Goal: Task Accomplishment & Management: Use online tool/utility

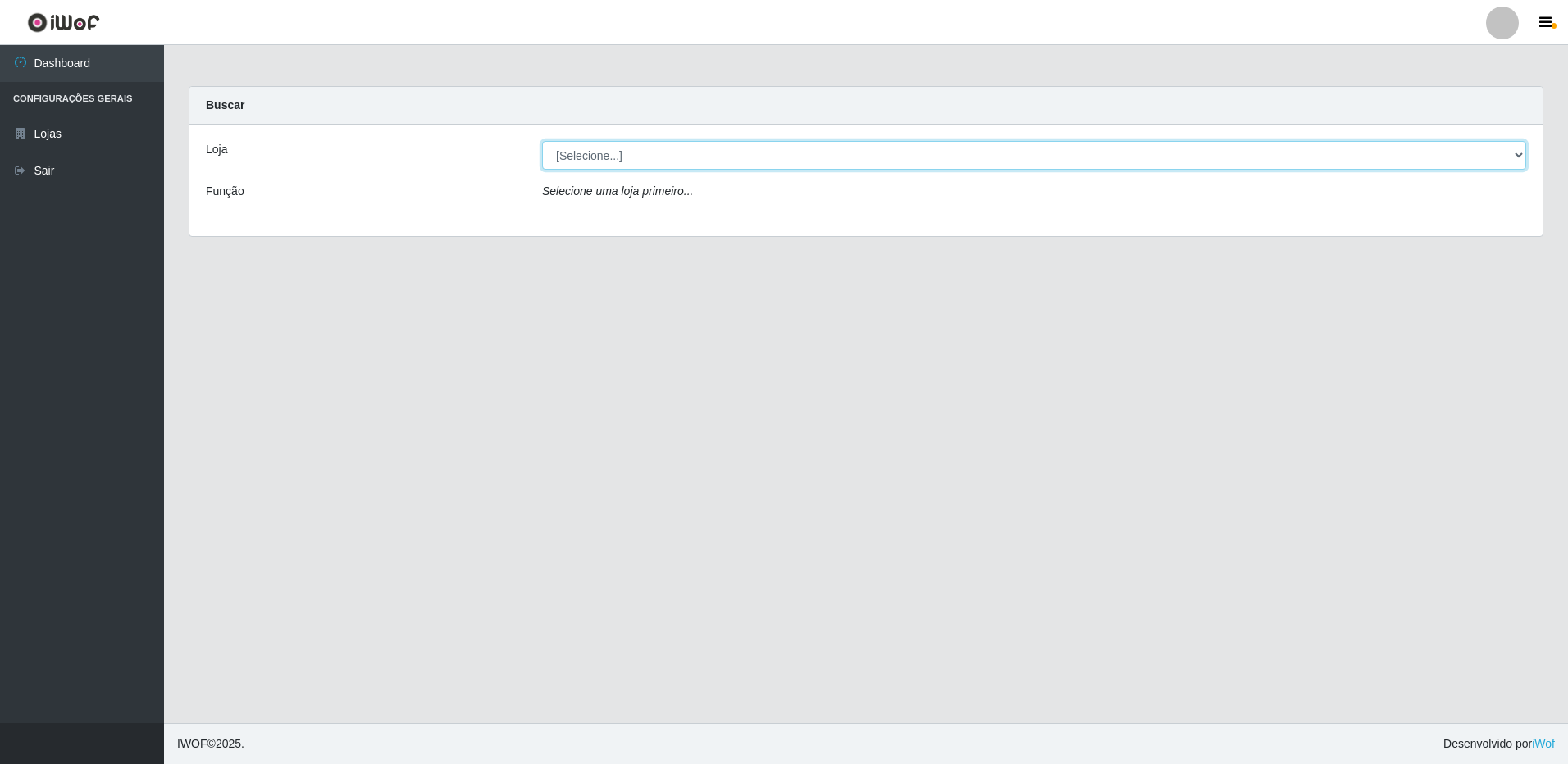
click at [651, 165] on select "[Selecione...] Atacado Vem - [STREET_ADDRESS]" at bounding box center [1033, 155] width 984 height 29
select select "461"
click at [542, 141] on select "[Selecione...] Atacado Vem - [STREET_ADDRESS]" at bounding box center [1033, 155] width 984 height 29
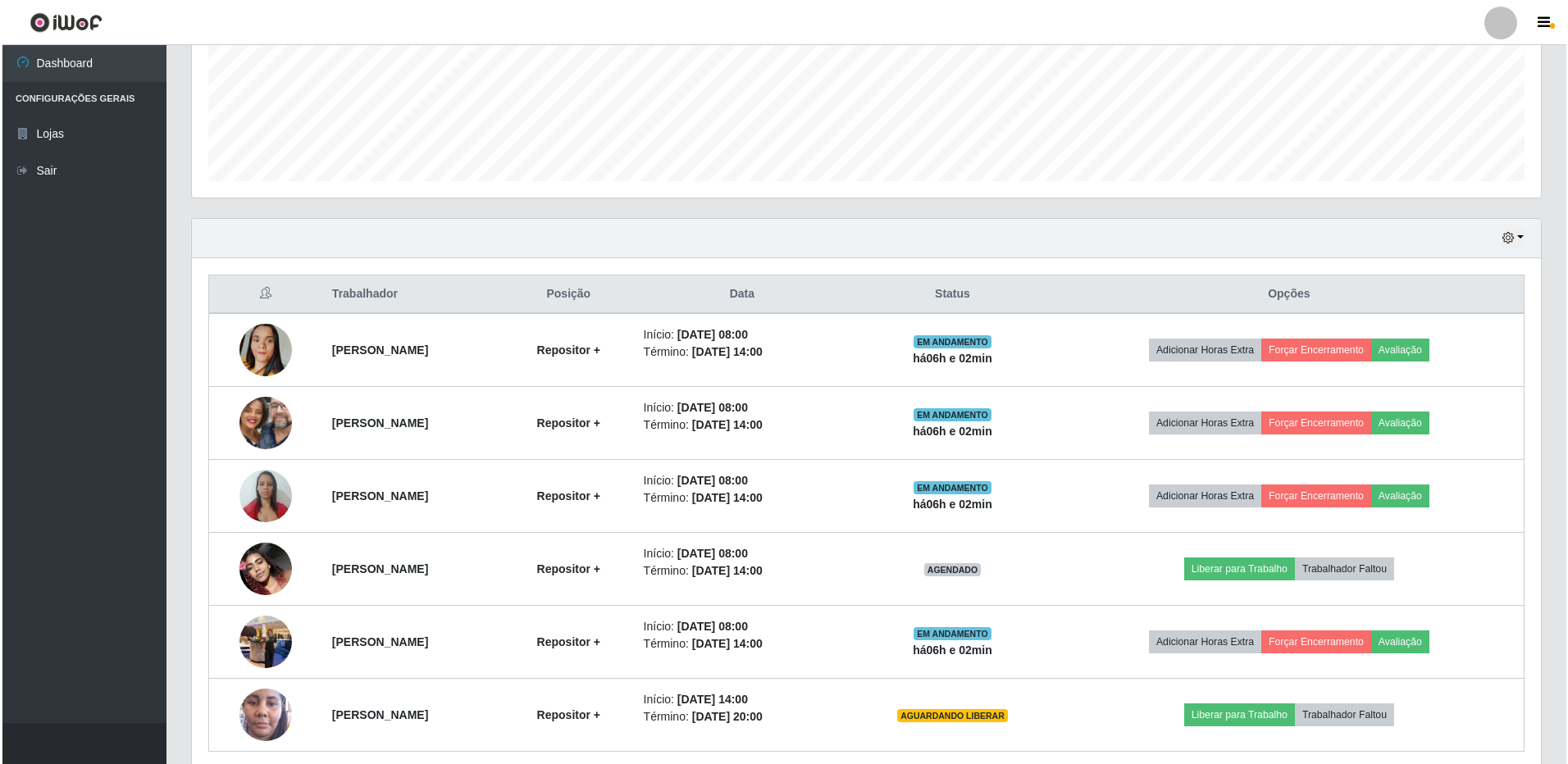
scroll to position [471, 0]
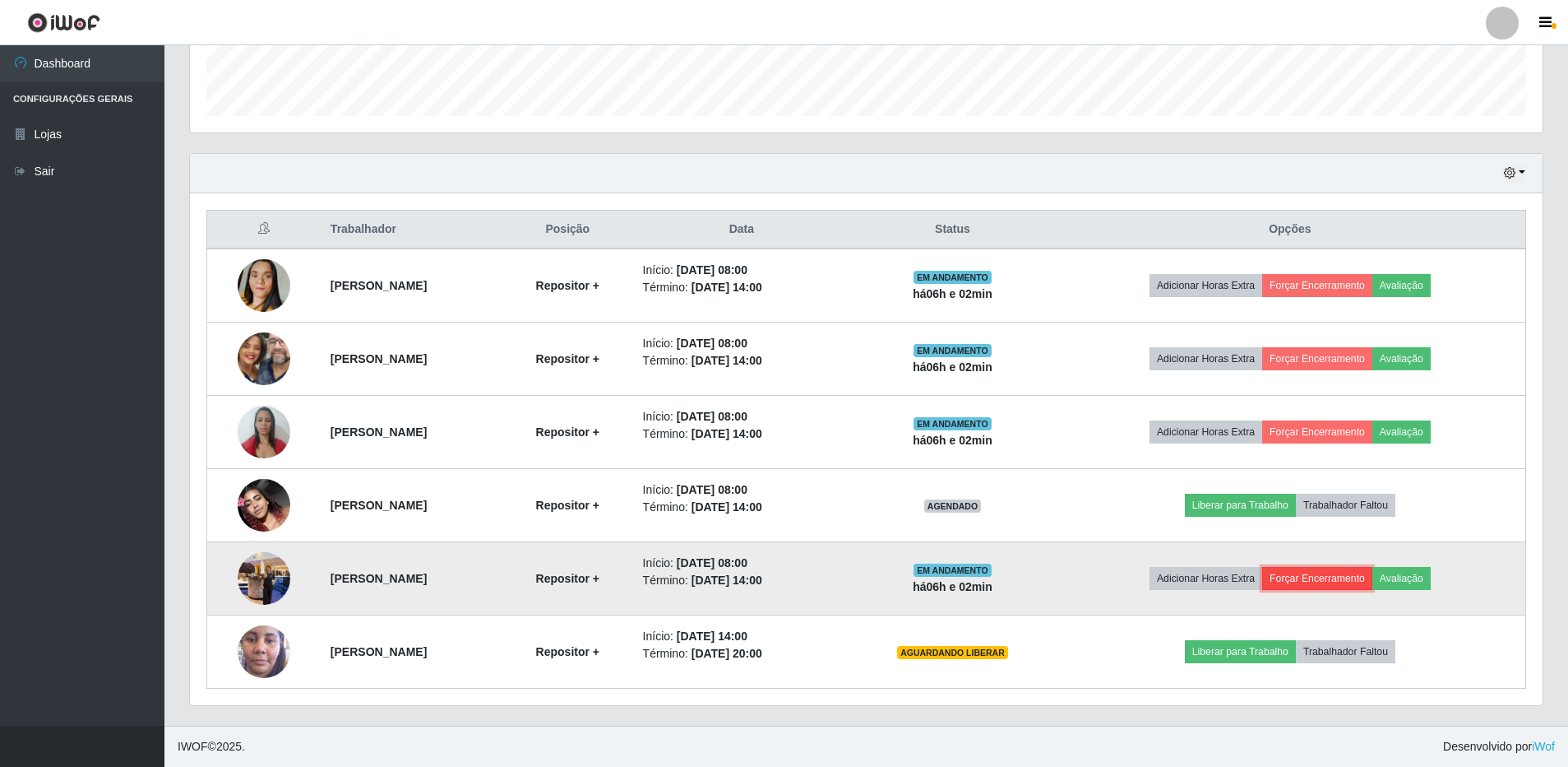
click at [1319, 580] on button "Forçar Encerramento" at bounding box center [1318, 579] width 111 height 23
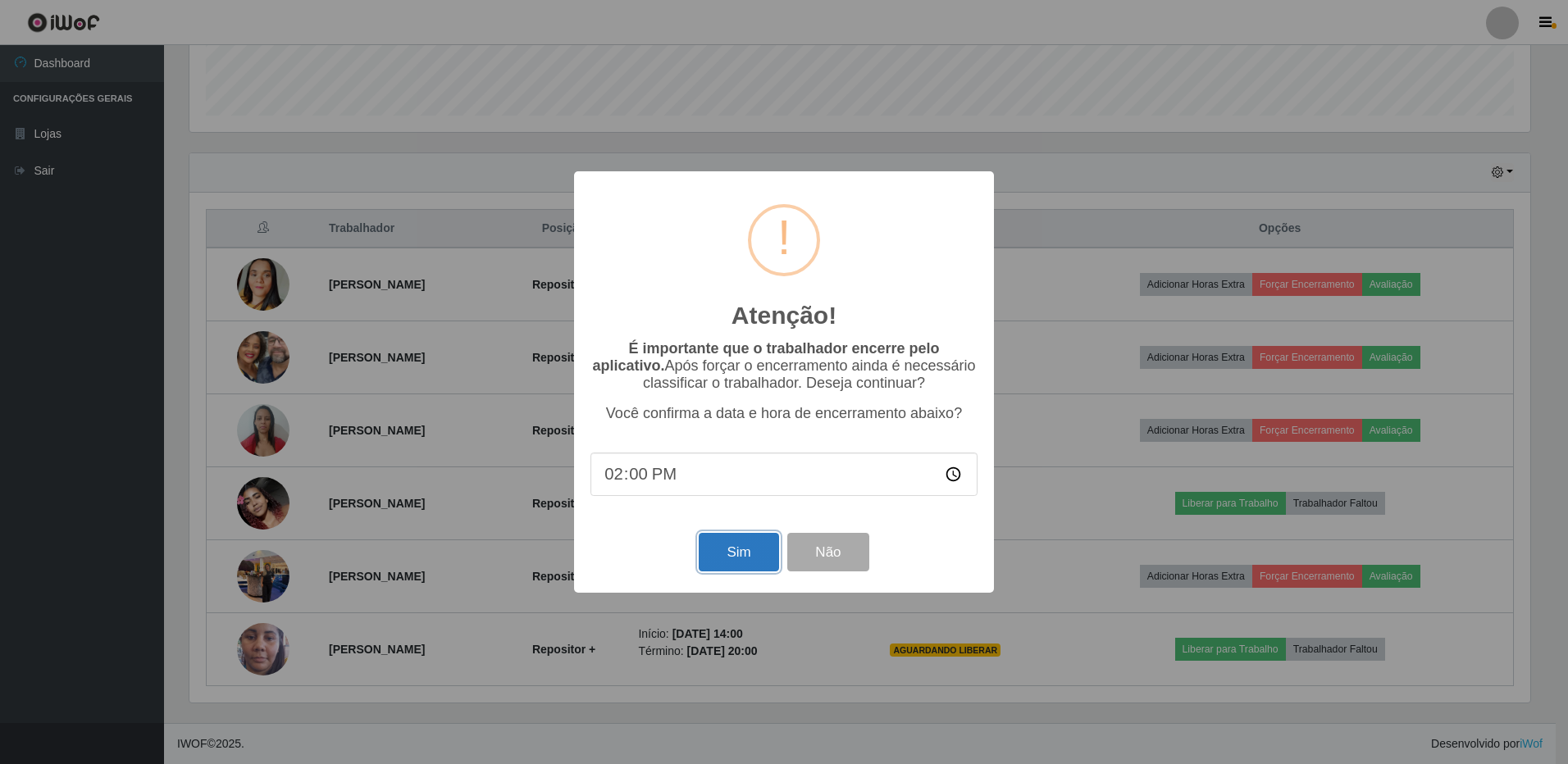
click at [739, 560] on button "Sim" at bounding box center [738, 551] width 79 height 38
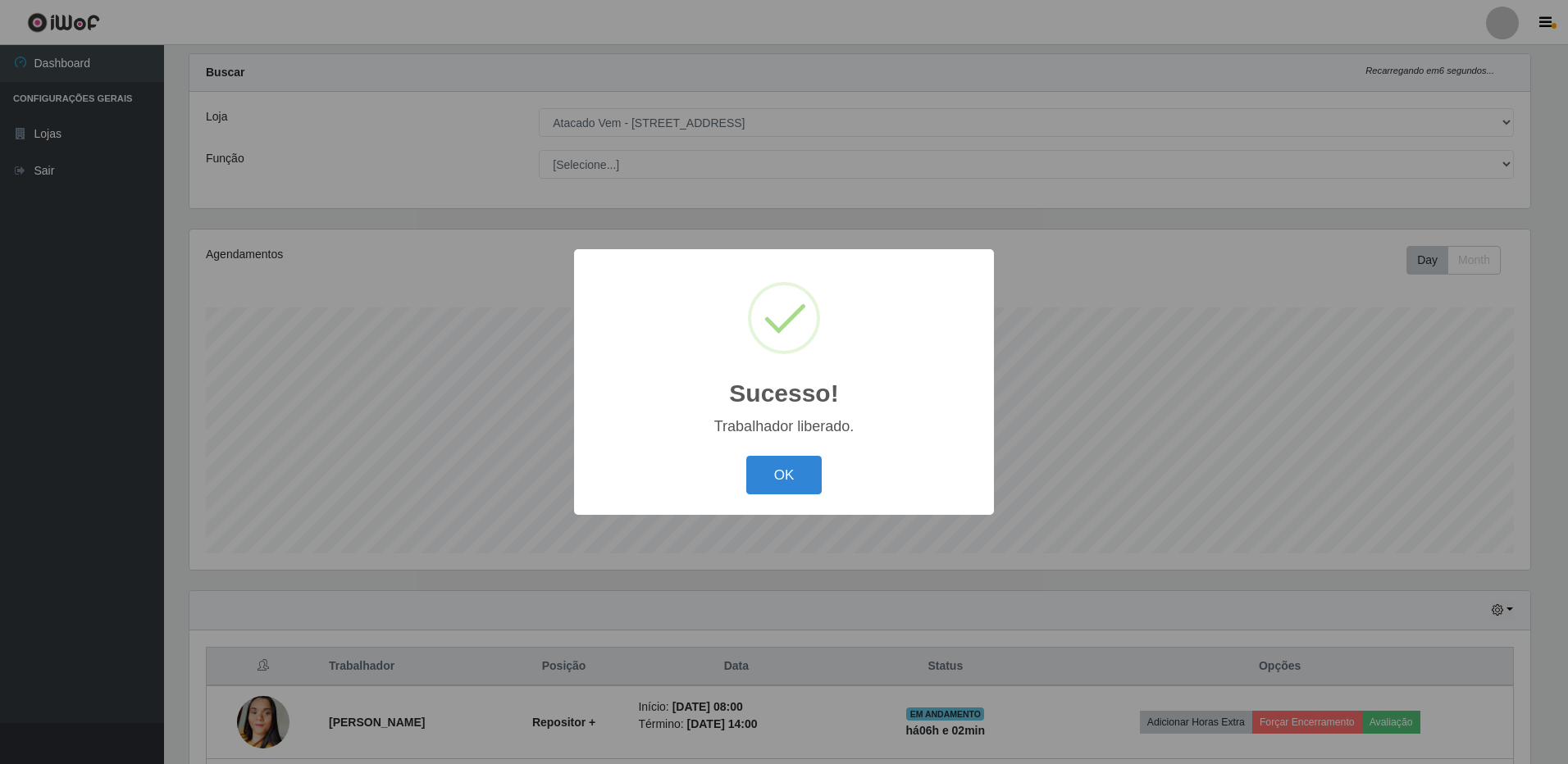
click at [787, 451] on div "Sucesso! × Trabalhador liberado. OK Cancel" at bounding box center [783, 382] width 420 height 265
click at [800, 467] on button "OK" at bounding box center [784, 474] width 77 height 38
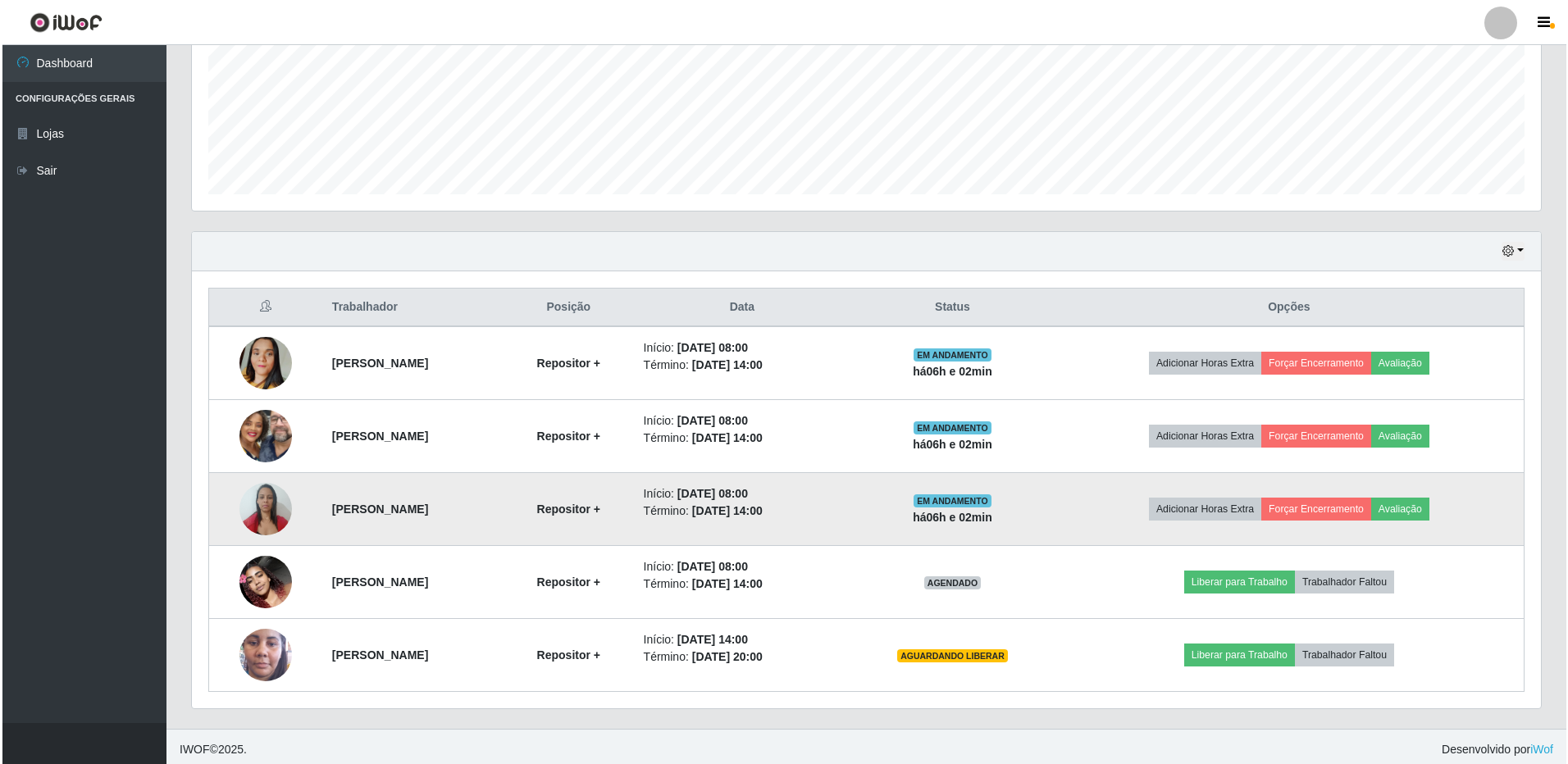
scroll to position [398, 0]
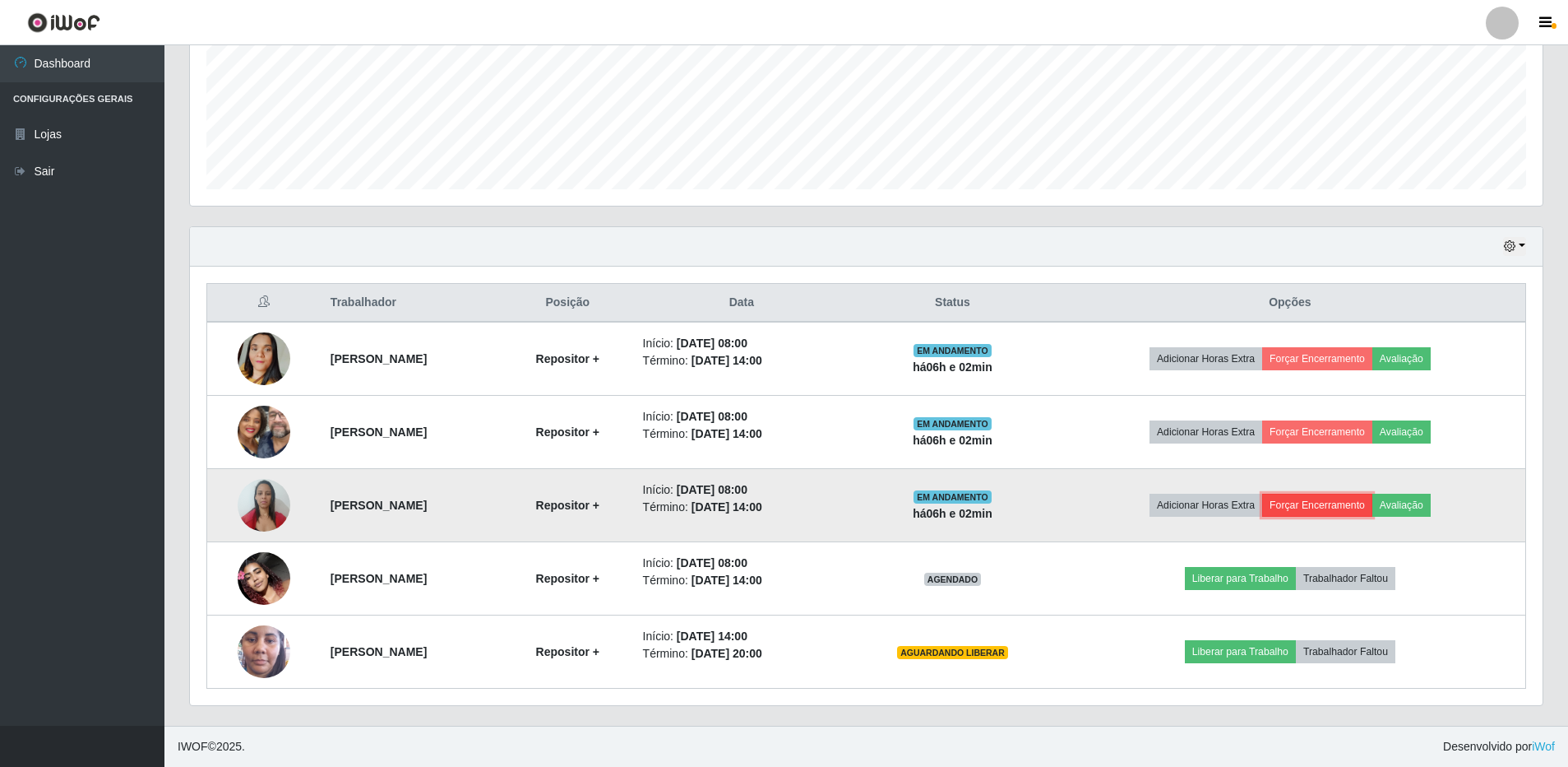
click at [1357, 507] on button "Forçar Encerramento" at bounding box center [1318, 504] width 111 height 23
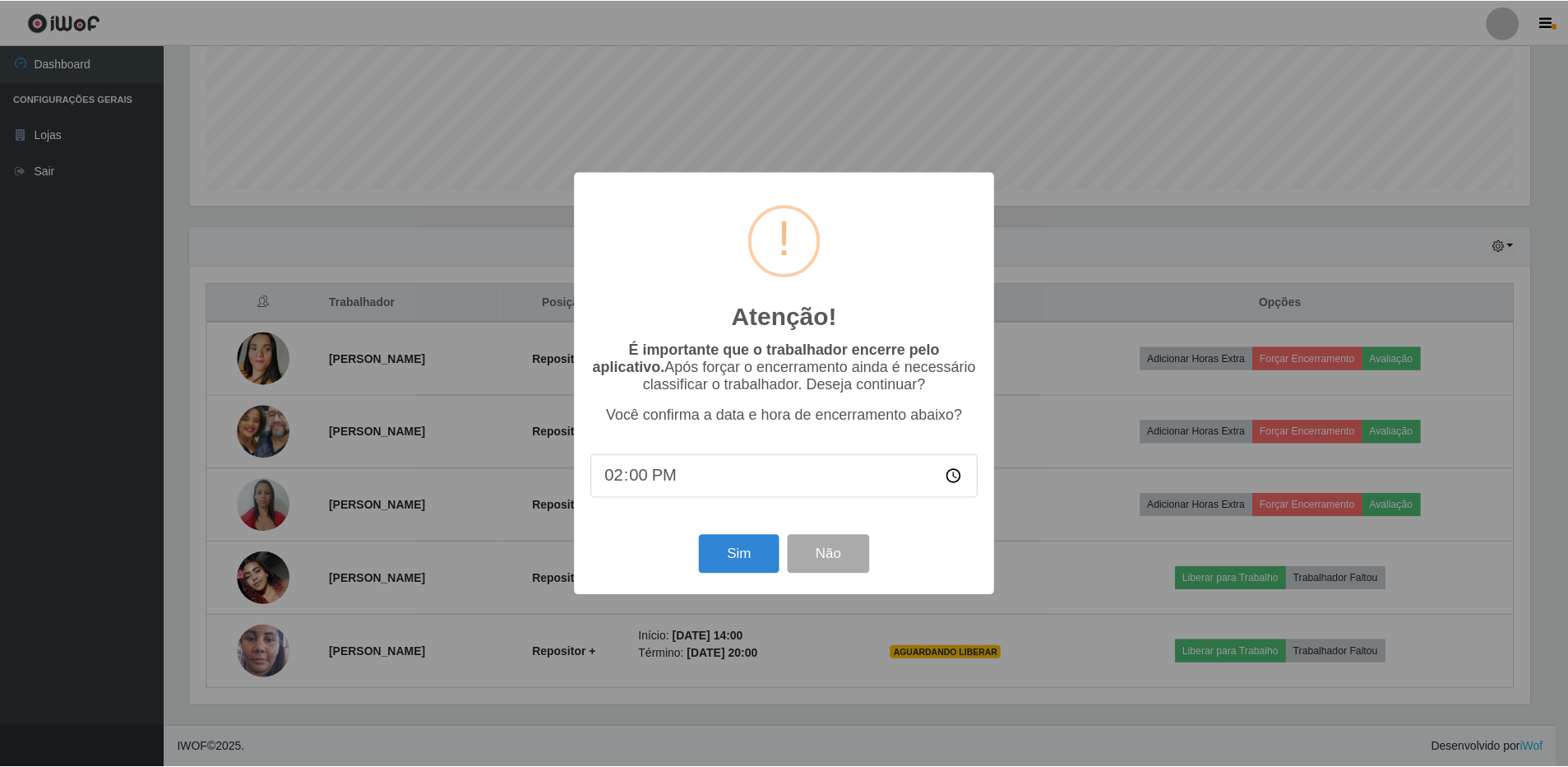
scroll to position [341, 1345]
click at [753, 562] on button "Sim" at bounding box center [740, 553] width 80 height 38
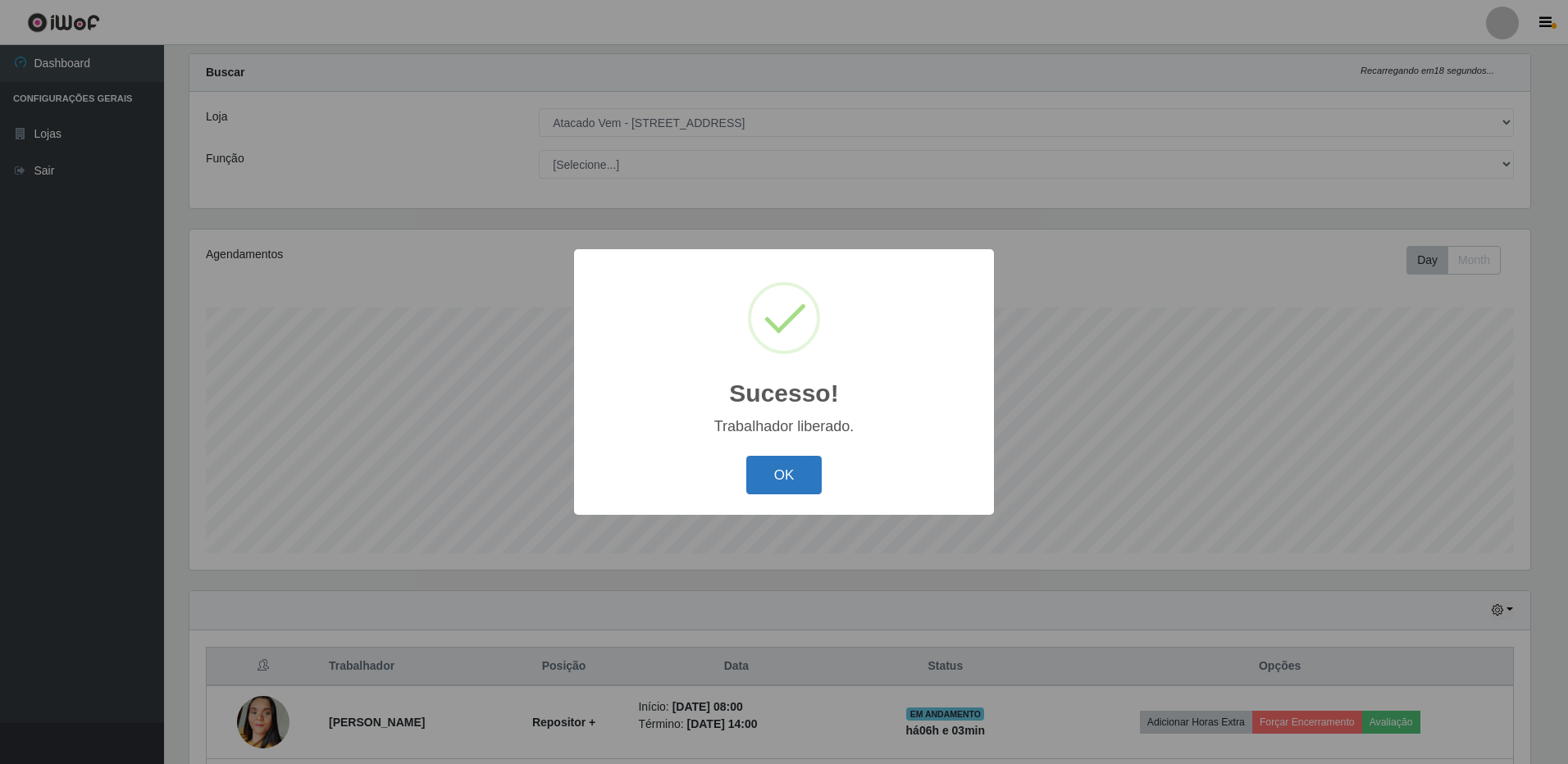
click at [792, 478] on button "OK" at bounding box center [784, 474] width 77 height 38
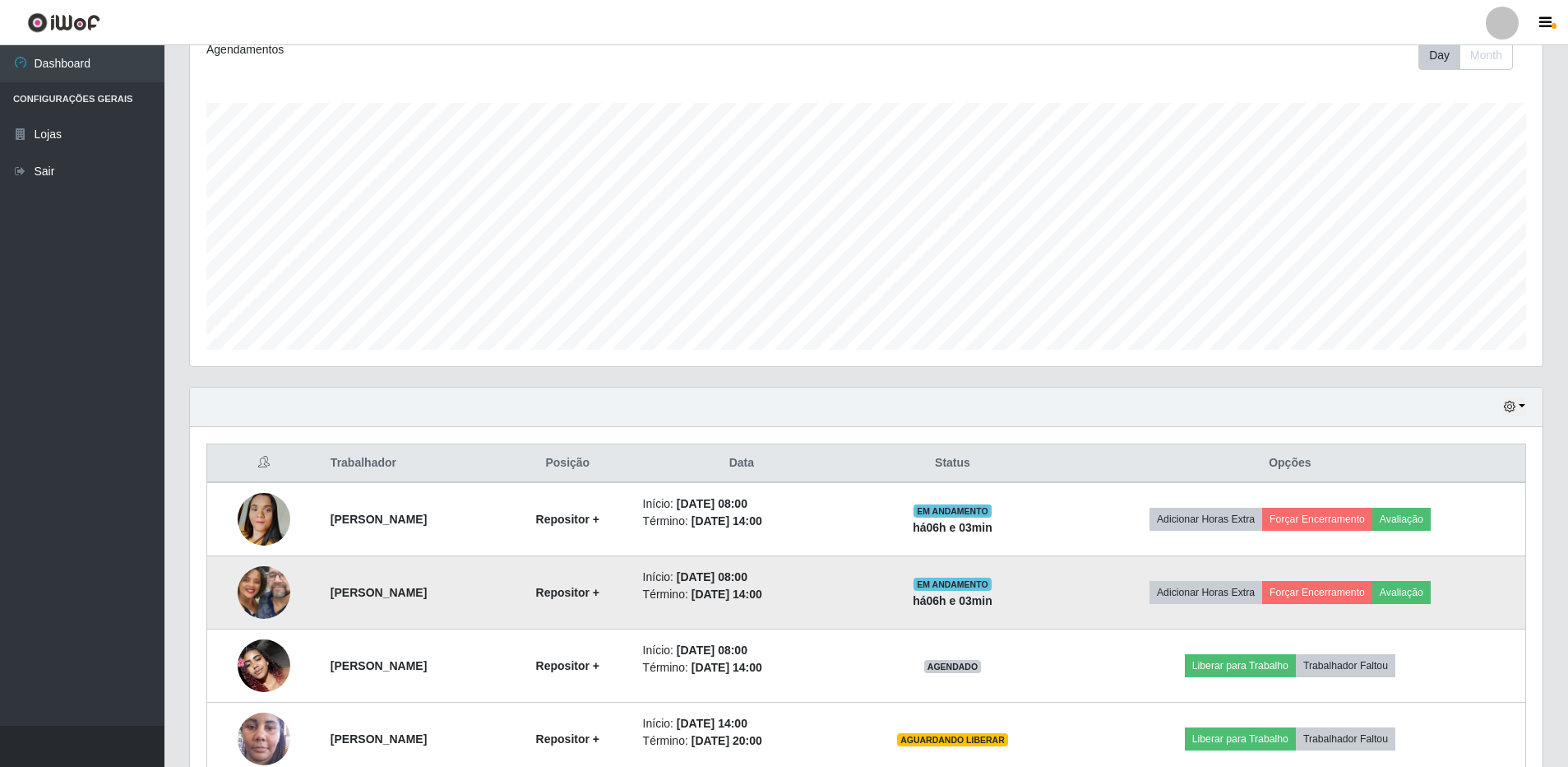
scroll to position [247, 0]
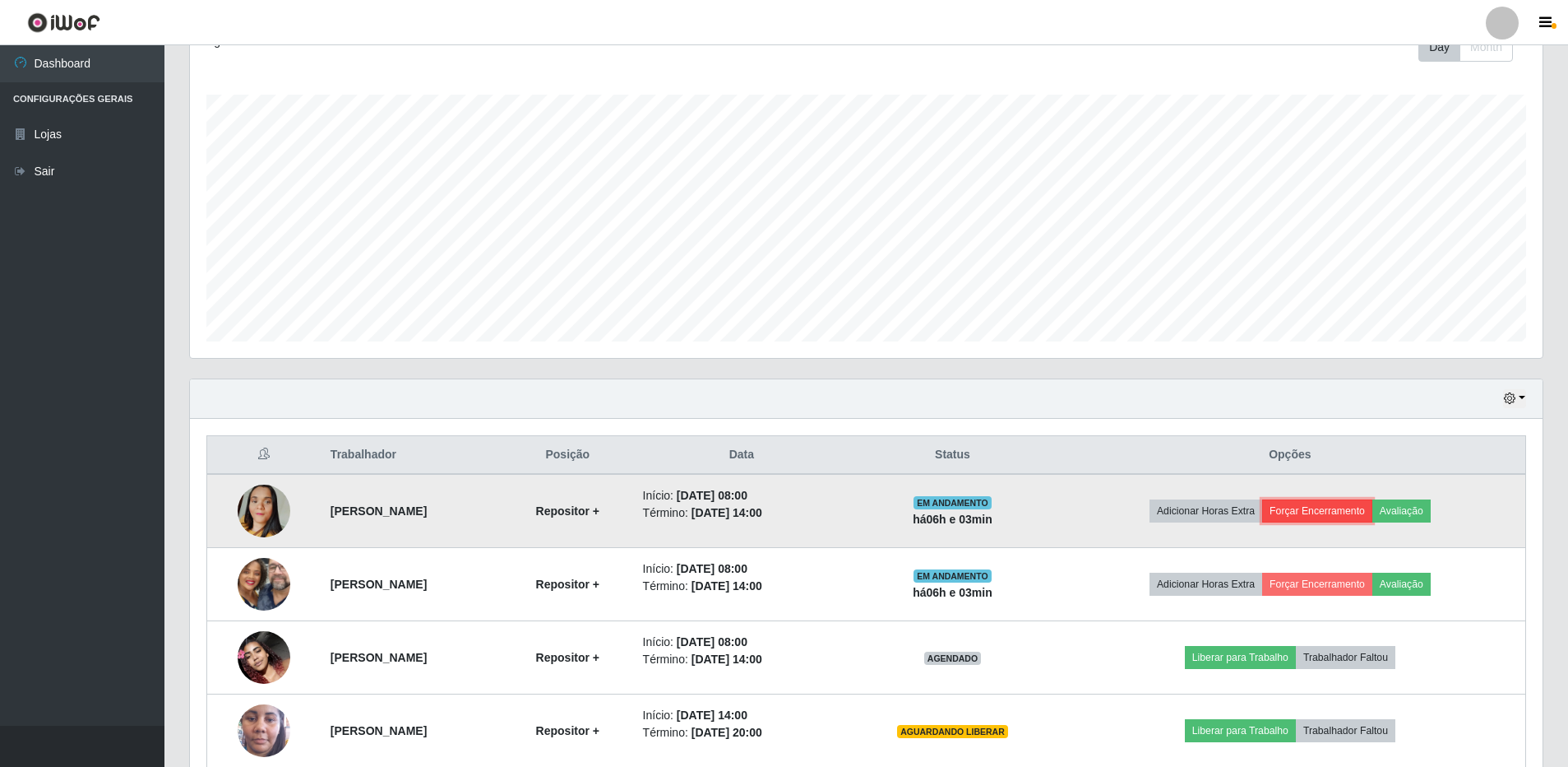
click at [1352, 508] on button "Forçar Encerramento" at bounding box center [1318, 511] width 111 height 23
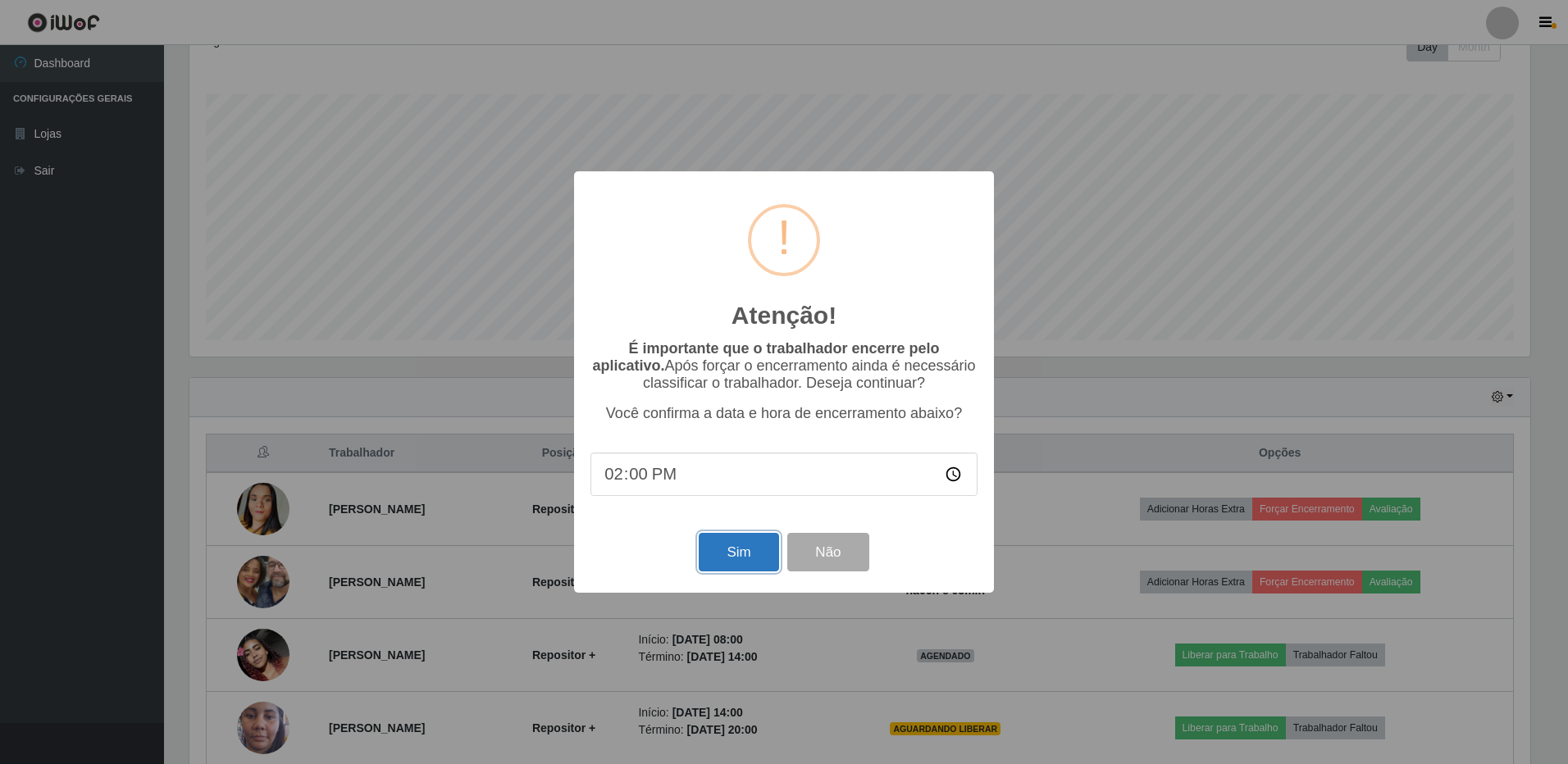
click at [738, 558] on button "Sim" at bounding box center [738, 551] width 79 height 38
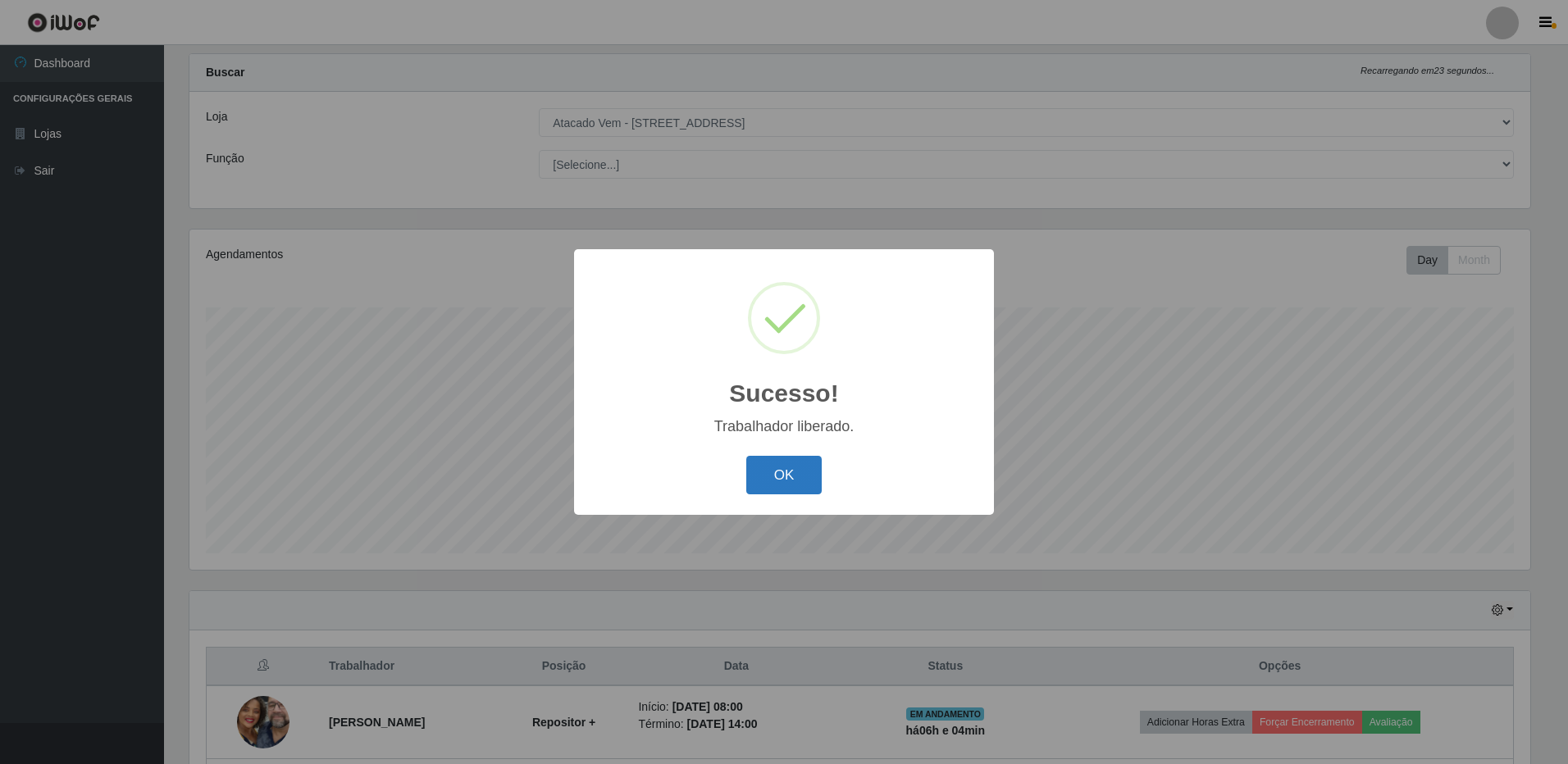
click at [790, 474] on button "OK" at bounding box center [784, 474] width 77 height 38
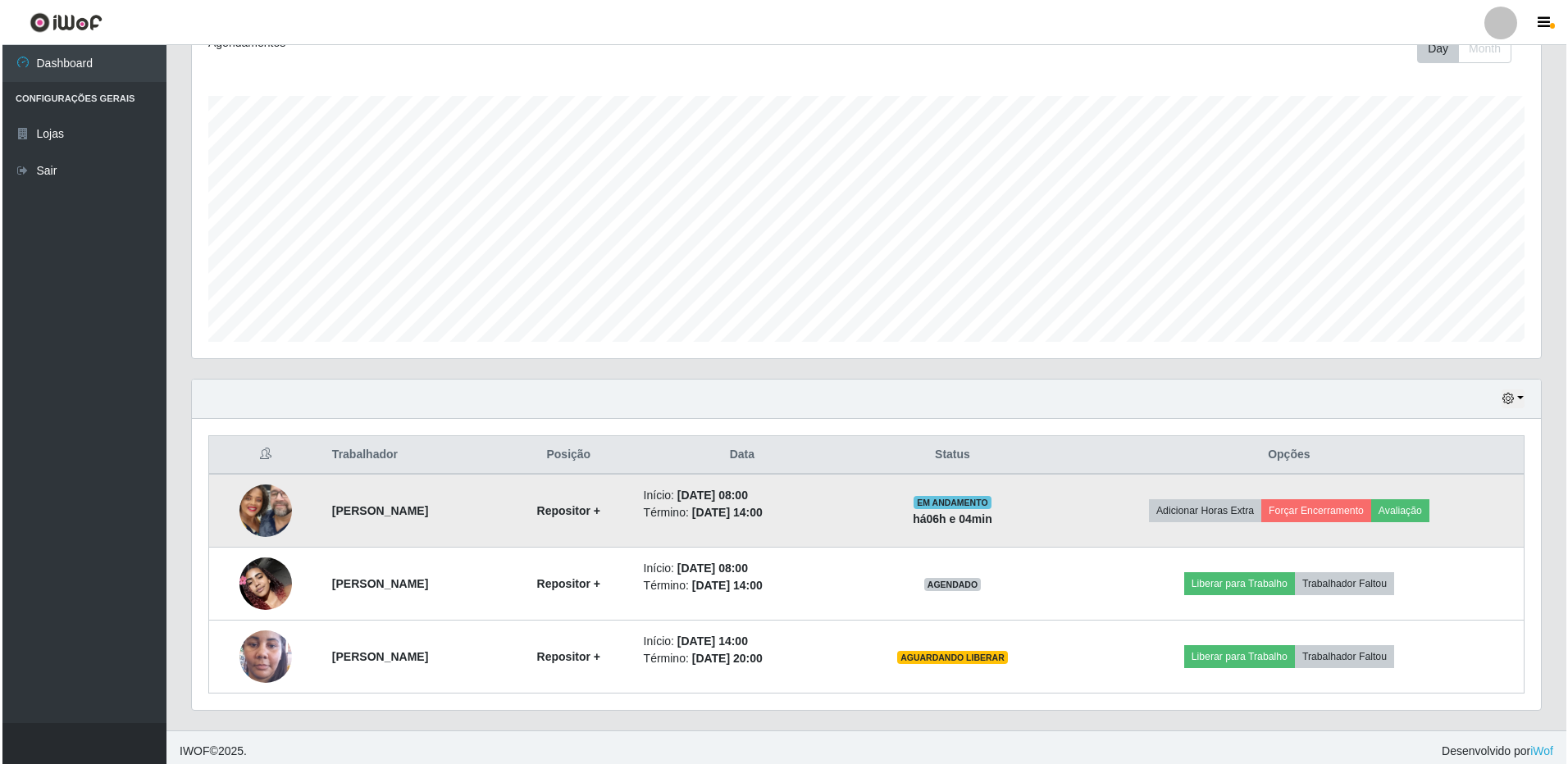
scroll to position [251, 0]
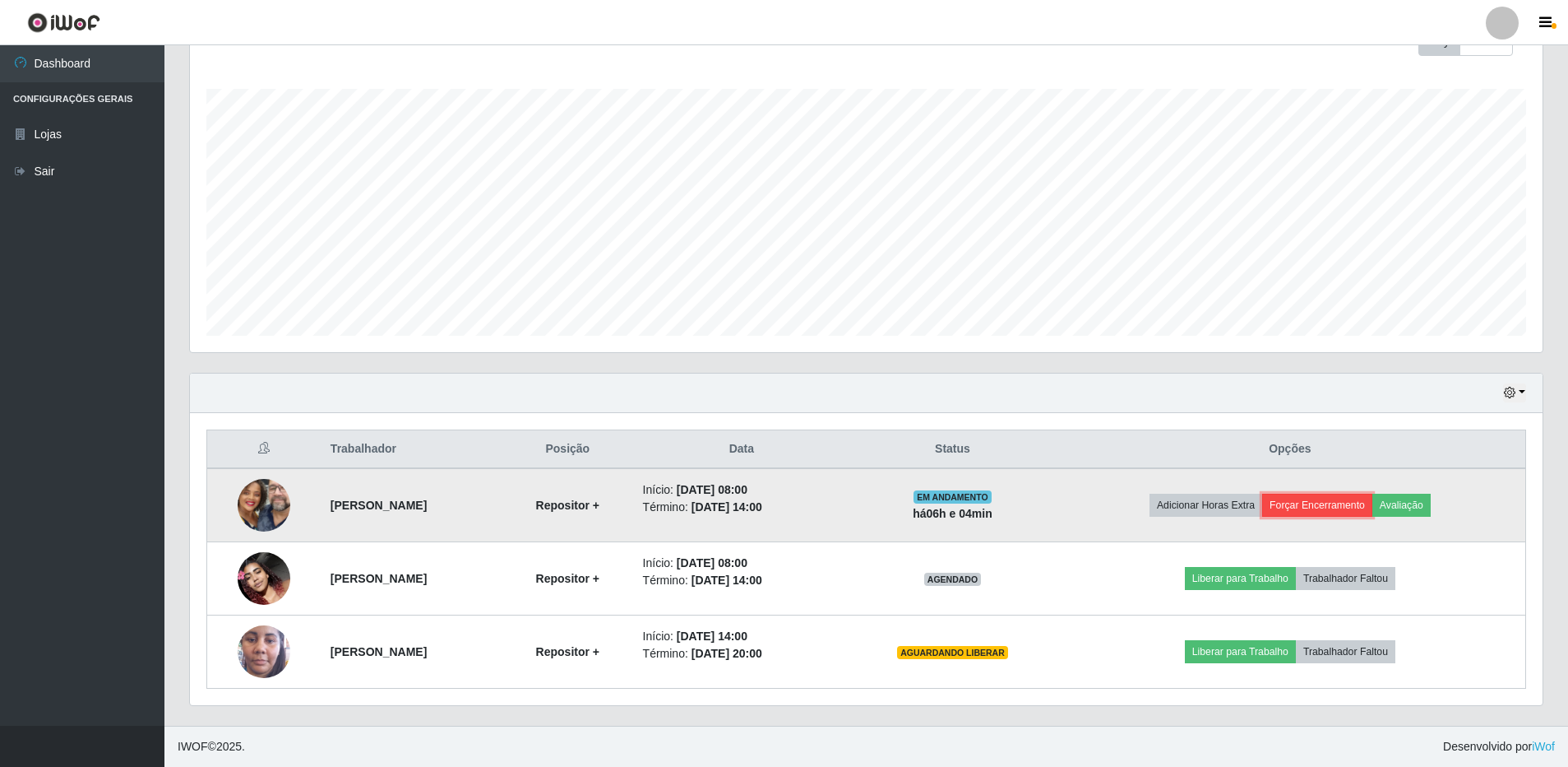
click at [1333, 506] on button "Forçar Encerramento" at bounding box center [1318, 504] width 111 height 23
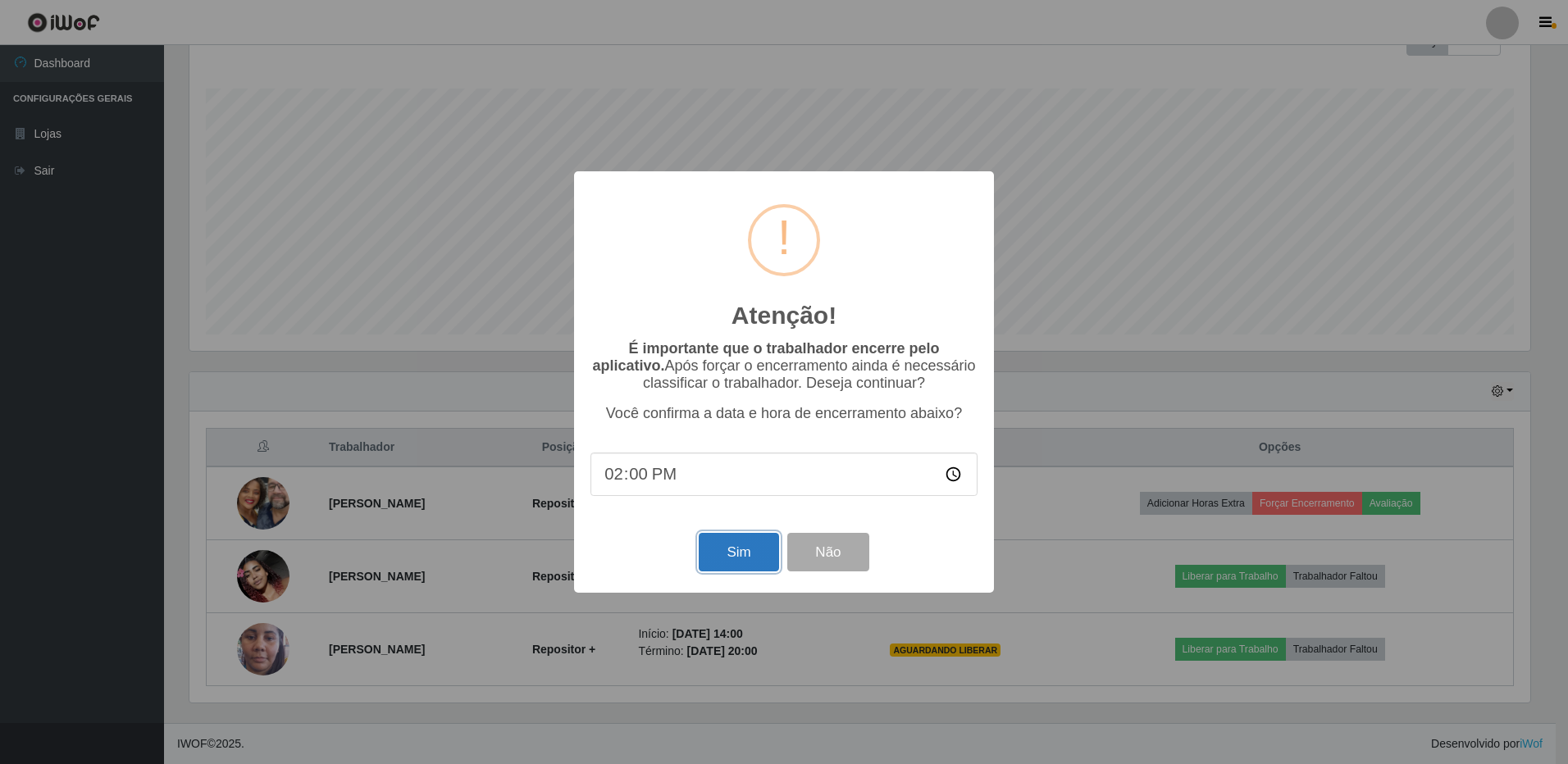
click at [751, 559] on button "Sim" at bounding box center [738, 551] width 79 height 38
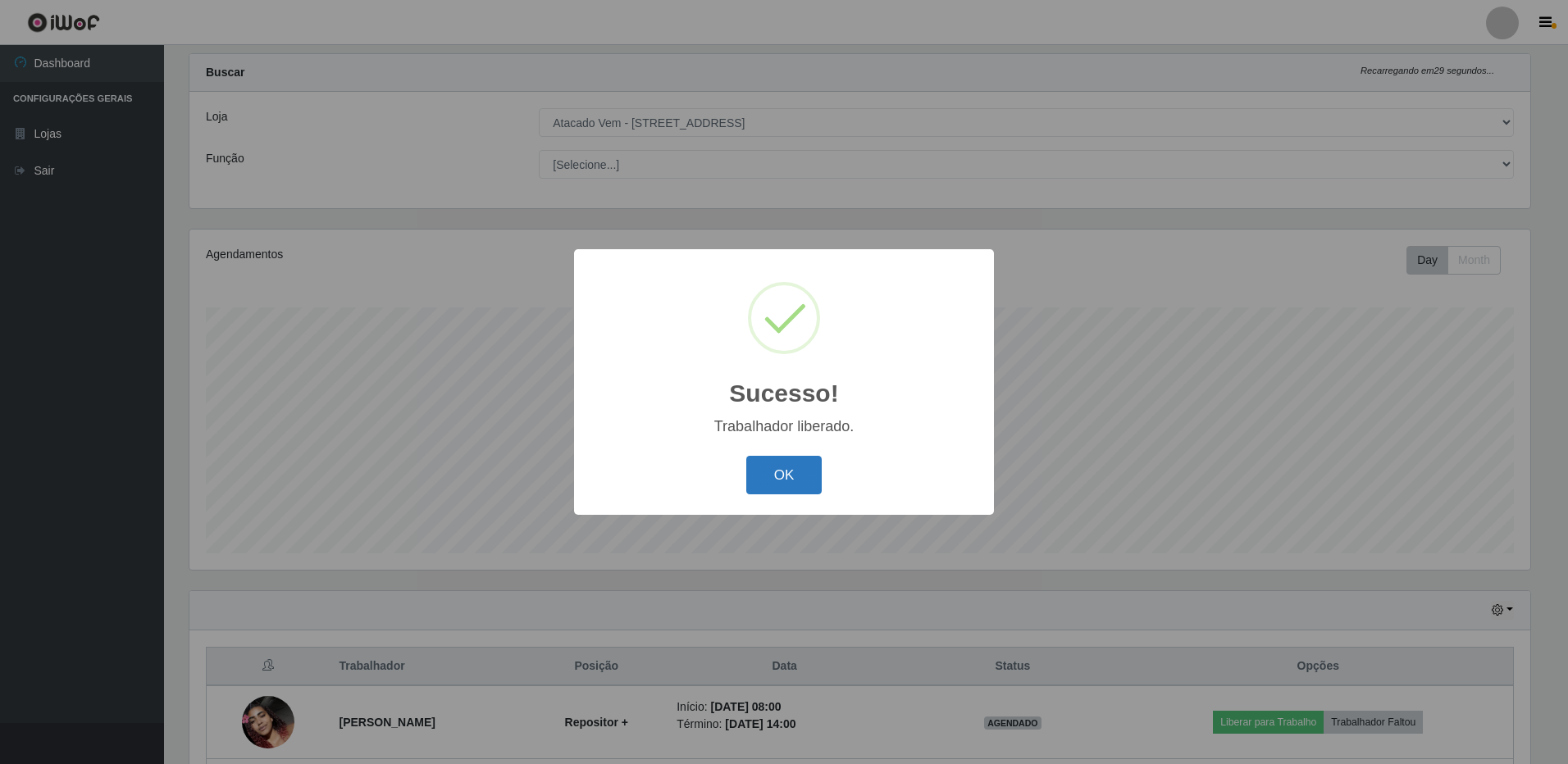
click at [802, 472] on button "OK" at bounding box center [784, 474] width 77 height 38
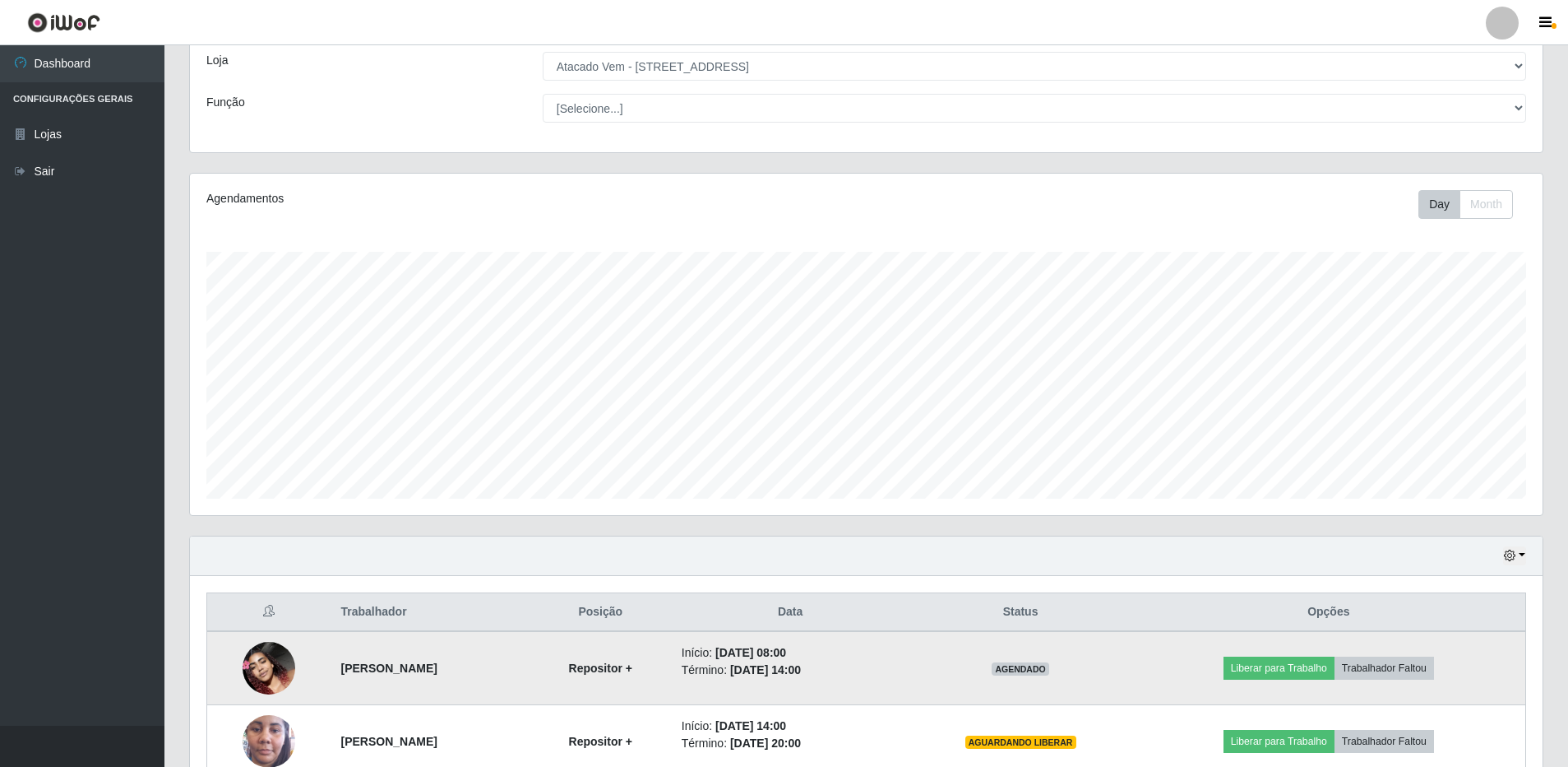
scroll to position [179, 0]
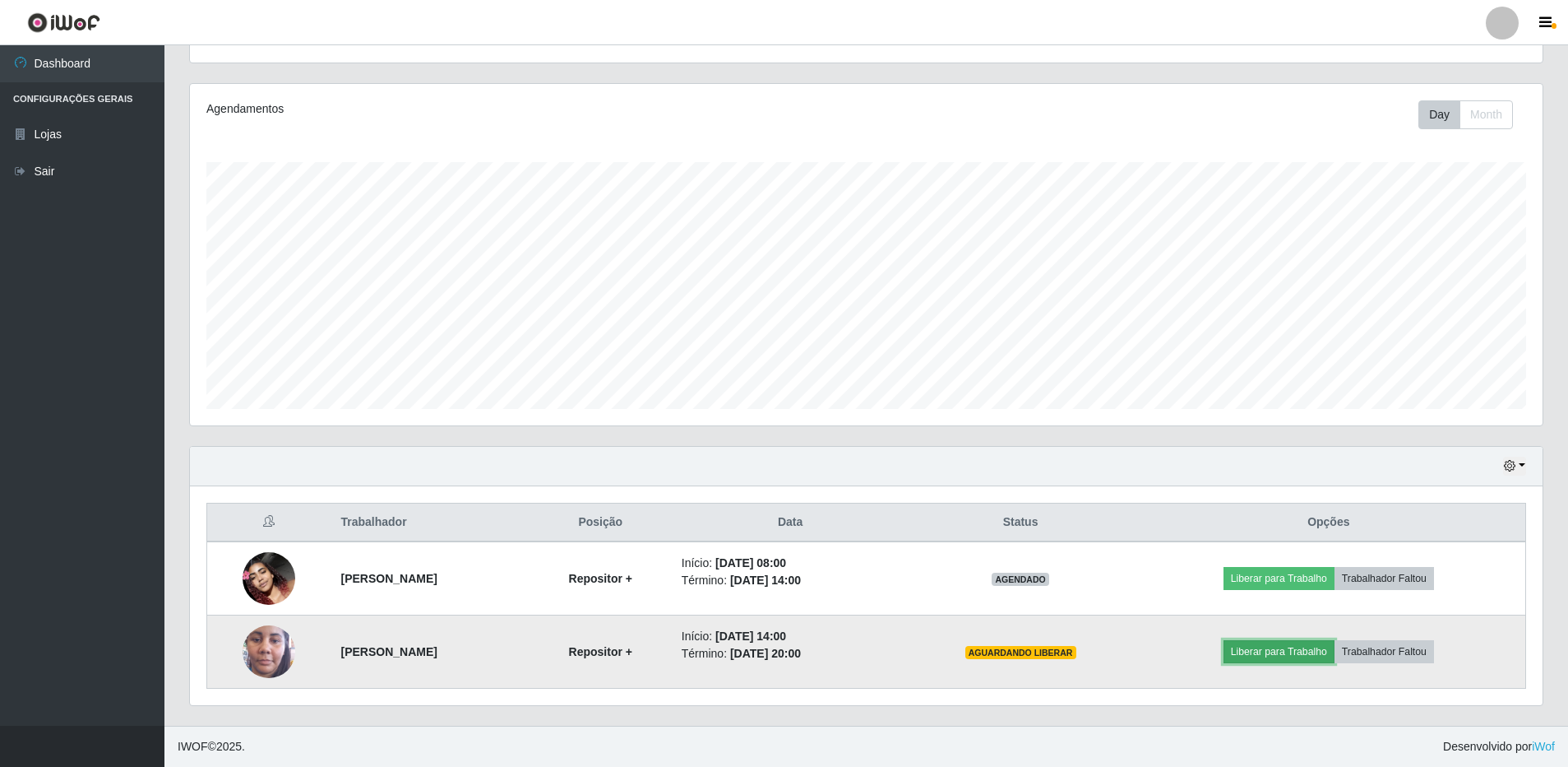
click at [1304, 649] on button "Liberar para Trabalho" at bounding box center [1279, 652] width 111 height 23
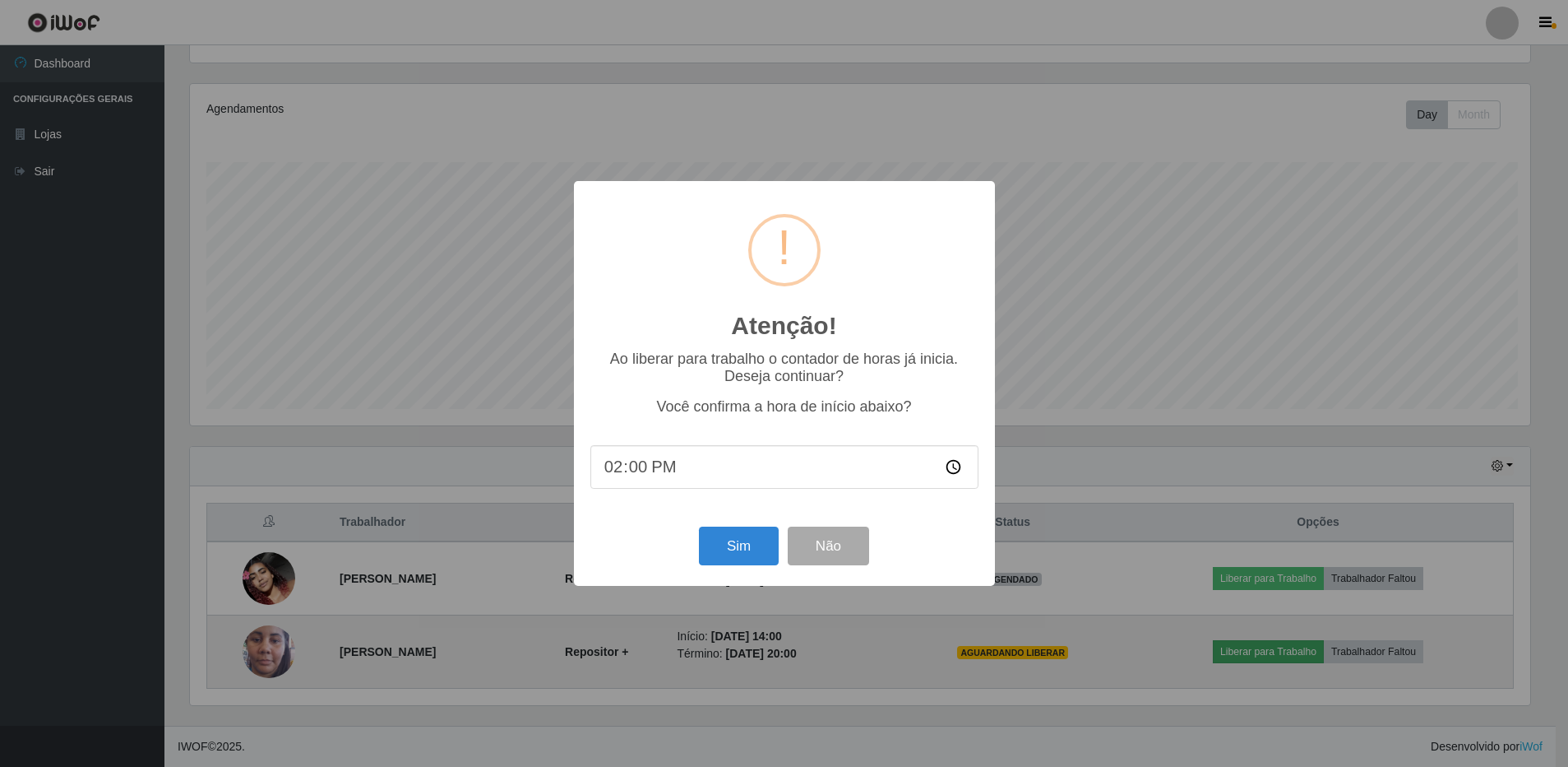
scroll to position [341, 1345]
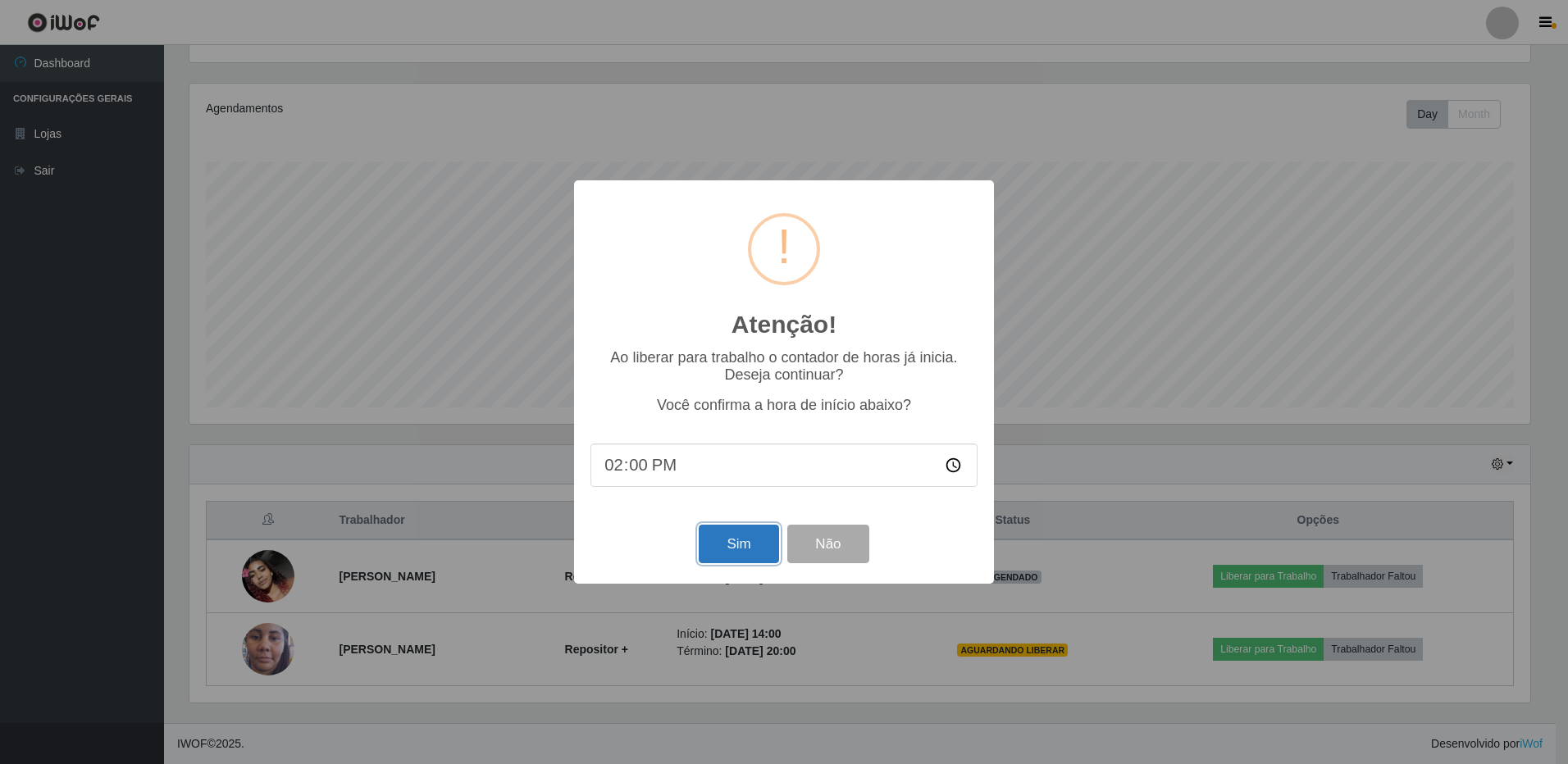
click at [759, 557] on button "Sim" at bounding box center [738, 544] width 79 height 38
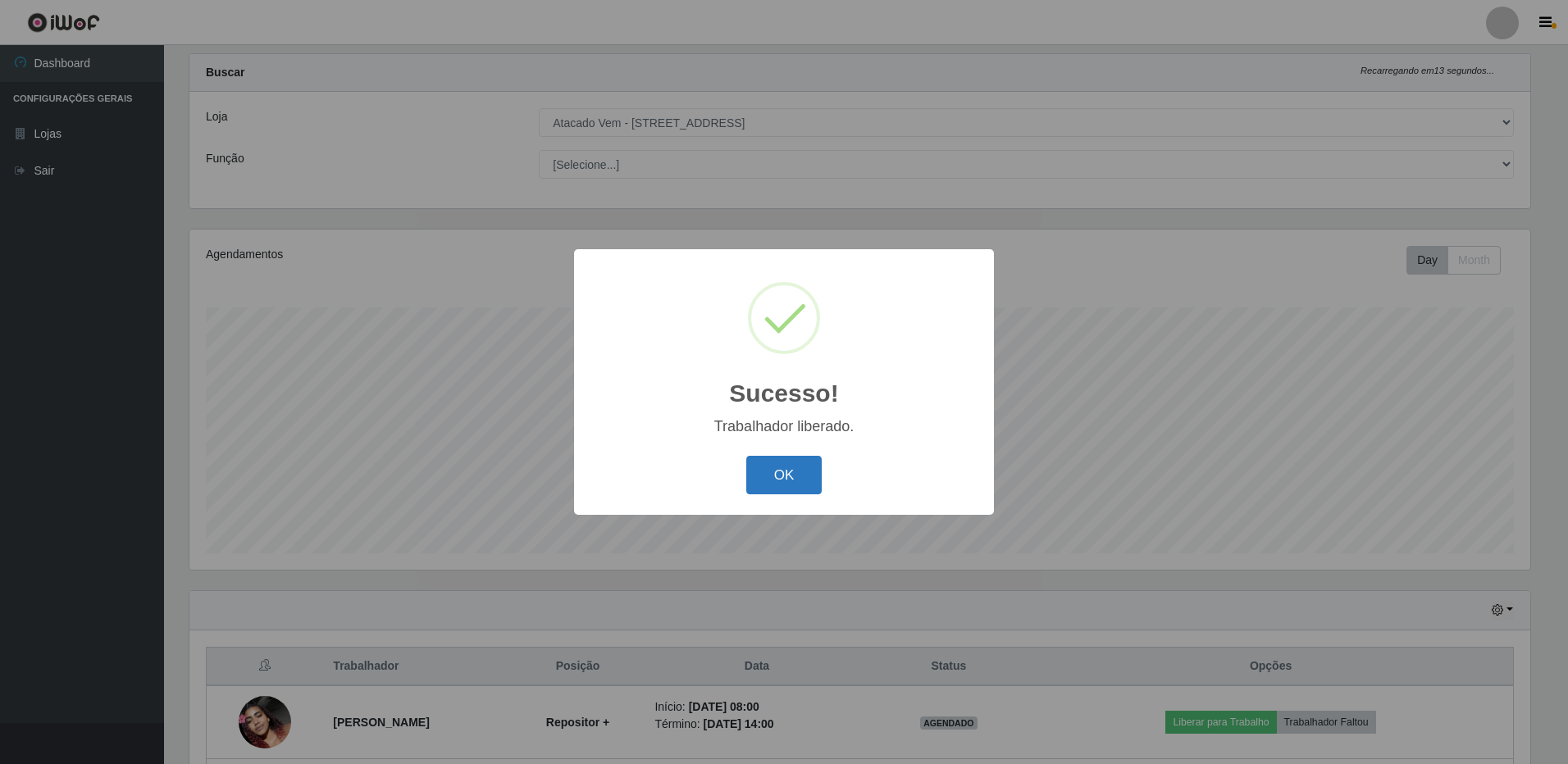
click at [779, 479] on button "OK" at bounding box center [784, 474] width 77 height 38
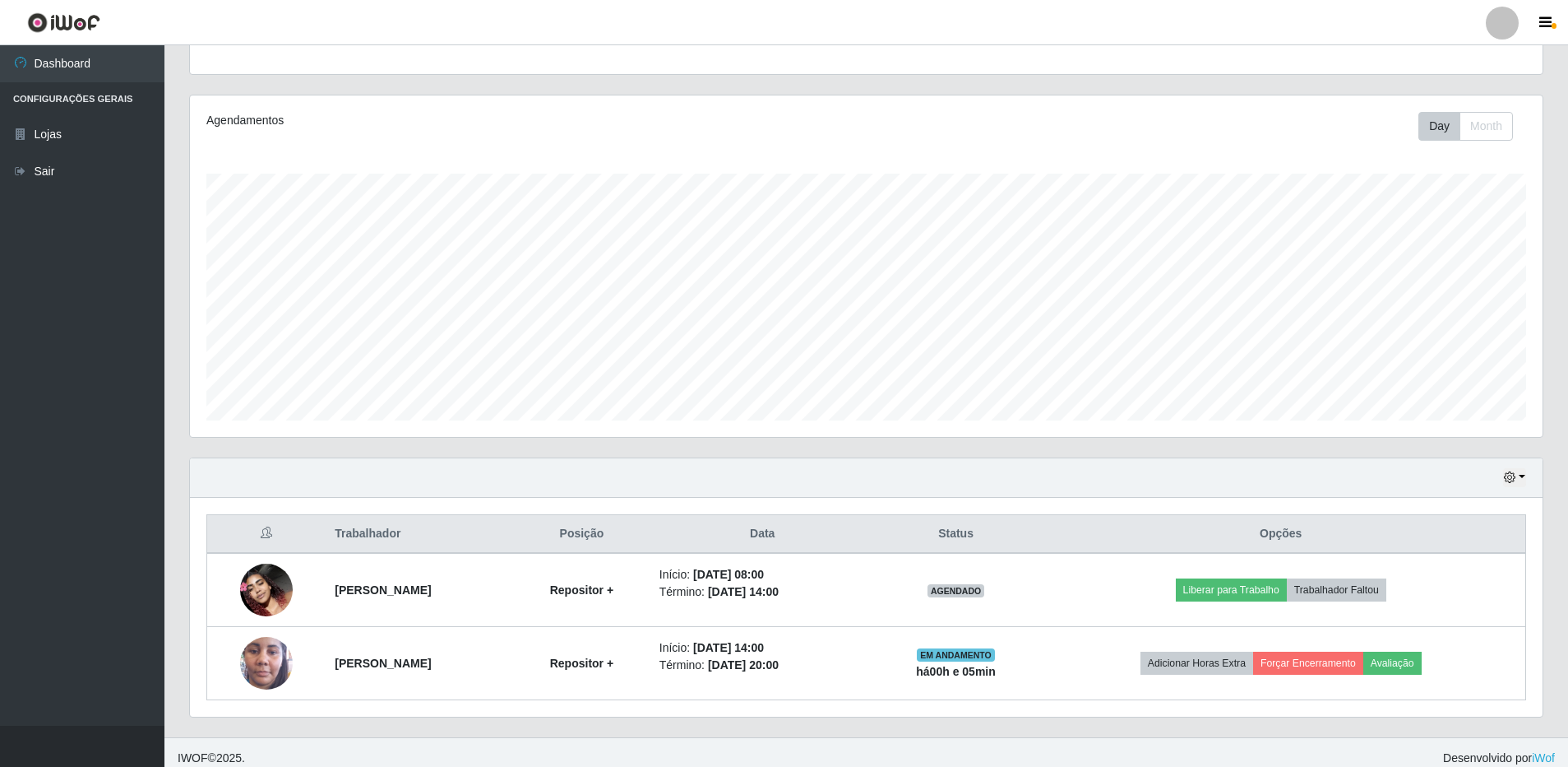
scroll to position [179, 0]
